Goal: Task Accomplishment & Management: Manage account settings

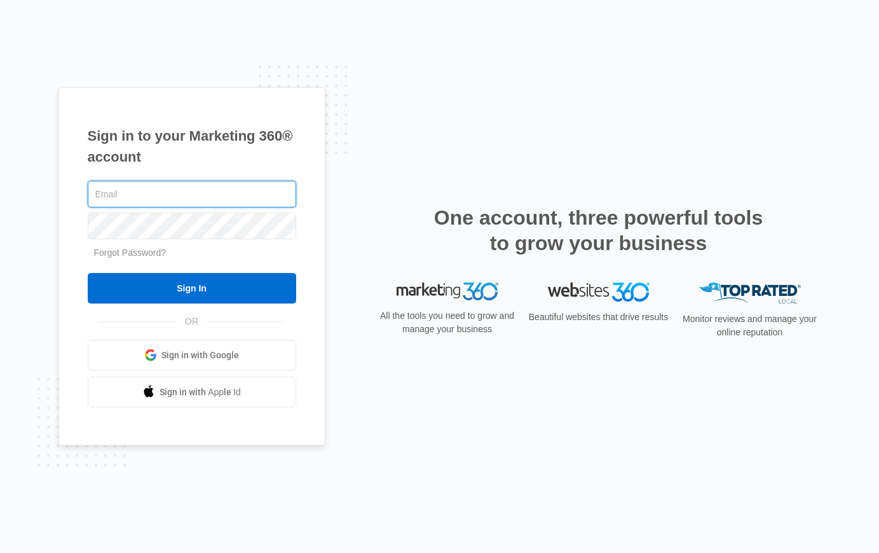
type input "[PERSON_NAME][EMAIL_ADDRESS][DOMAIN_NAME]"
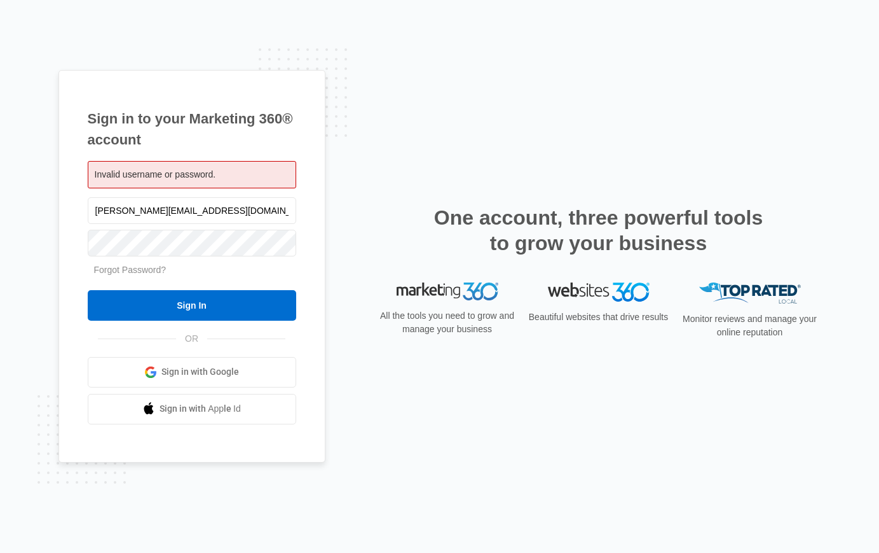
click at [284, 243] on keeper-lock "Open Keeper Popup" at bounding box center [282, 242] width 15 height 15
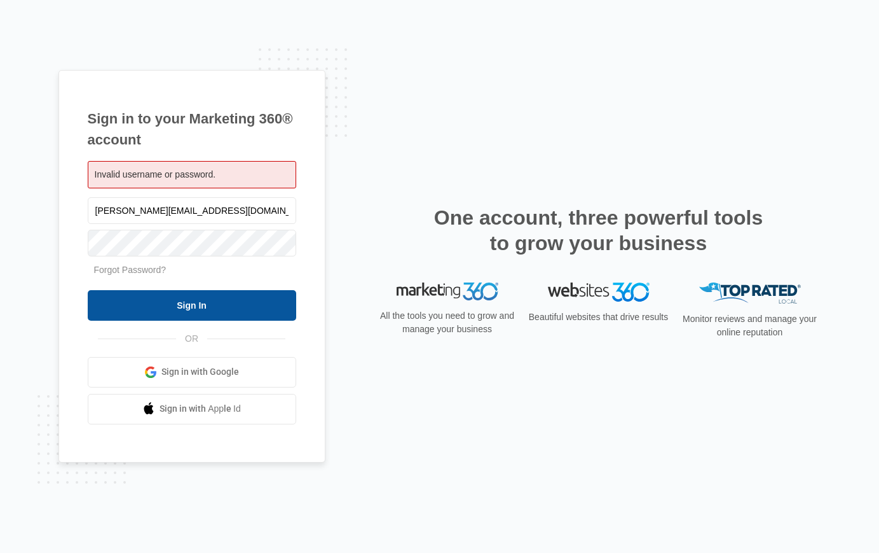
click at [203, 314] on input "Sign In" at bounding box center [192, 305] width 209 height 31
